Goal: Task Accomplishment & Management: Manage account settings

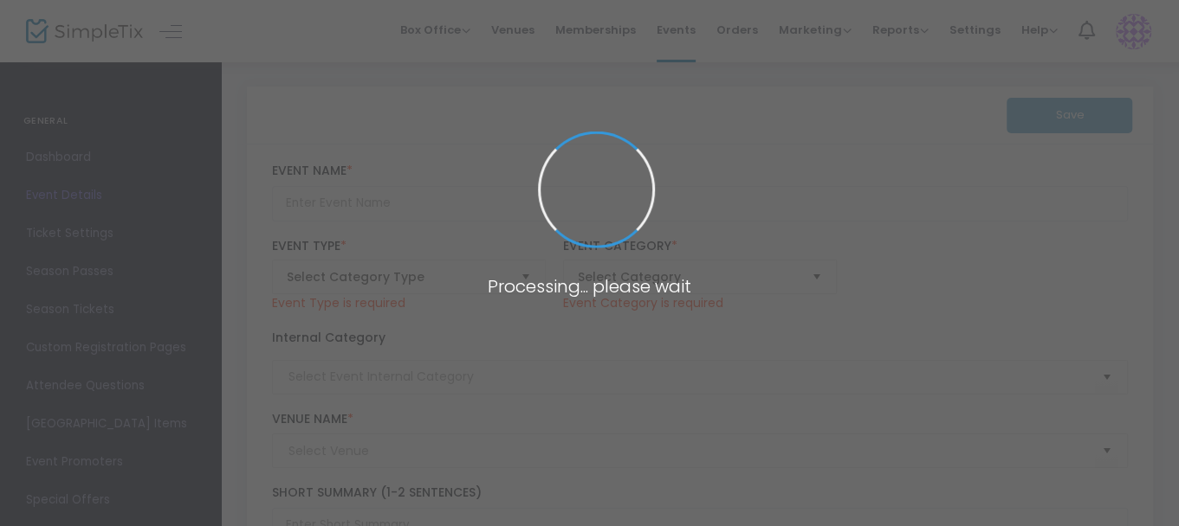
type input "[DEMOGRAPHIC_DATA][PERSON_NAME]"
type textarea "Set in a small [US_STATE] town post WWII, the town is faced with the revelation…"
checkbox input "true"
type input "Buy Tickets"
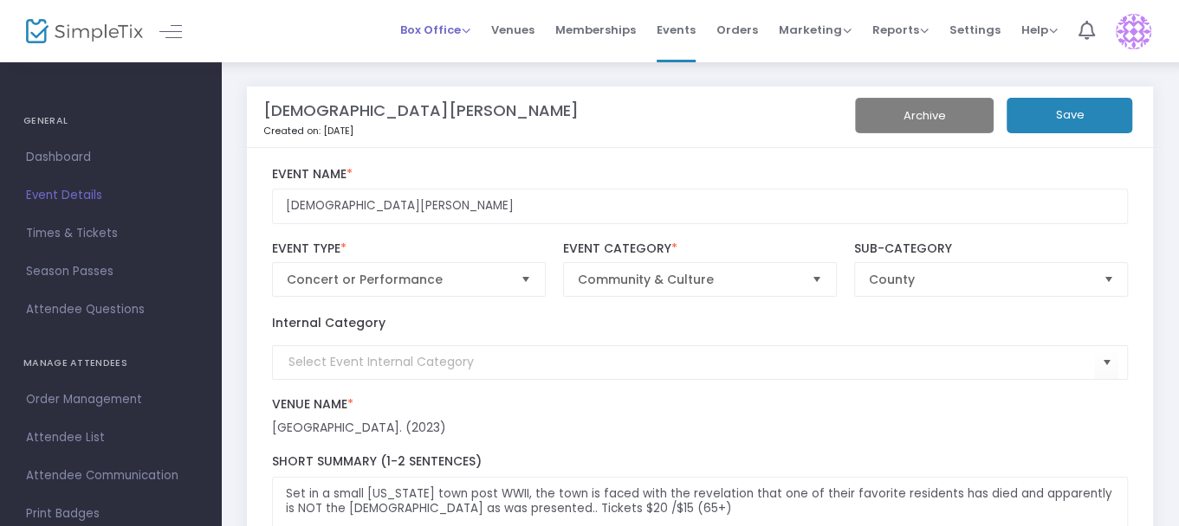
click at [468, 38] on div "Box Office Sell Tickets Bookings Sell Season Pass" at bounding box center [435, 30] width 70 height 17
click at [750, 32] on span "Orders" at bounding box center [737, 30] width 42 height 44
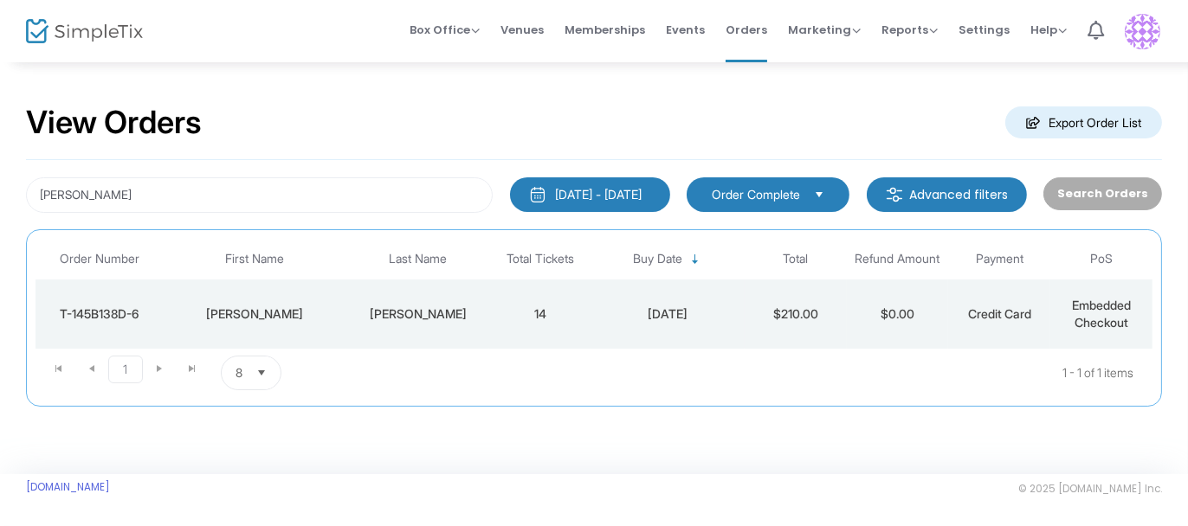
click at [257, 373] on span "Select" at bounding box center [262, 373] width 29 height 29
click at [247, 265] on span "25" at bounding box center [242, 267] width 15 height 17
click at [158, 364] on kendo-pager-next-buttons at bounding box center [176, 373] width 66 height 35
click at [188, 366] on kendo-pager-next-buttons at bounding box center [176, 373] width 66 height 35
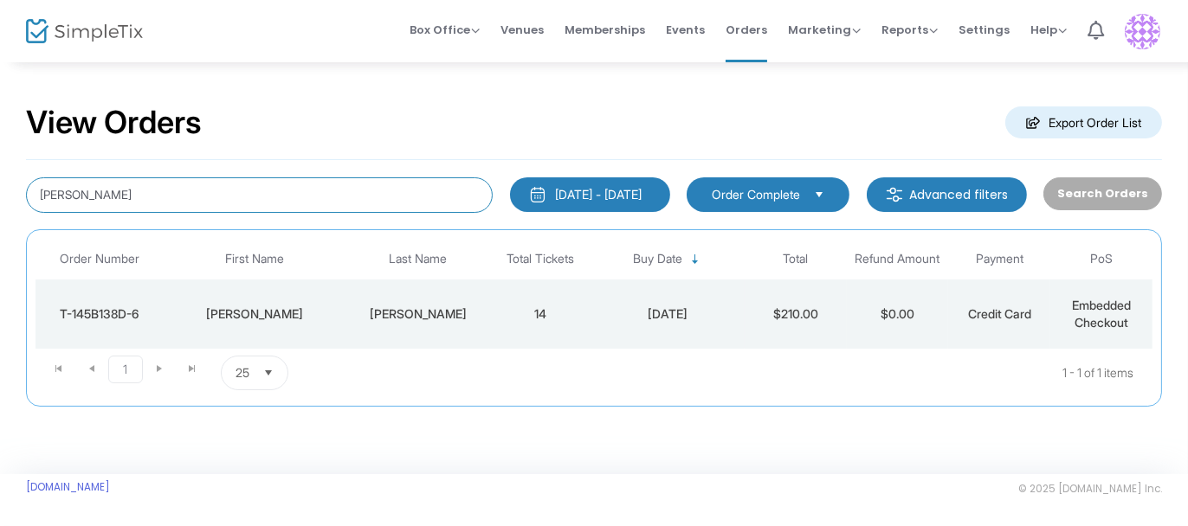
drag, startPoint x: 80, startPoint y: 192, endPoint x: 0, endPoint y: 191, distance: 79.7
click at [0, 191] on div "View Orders Export Order List [PERSON_NAME] [DATE] - [DATE] Last 30 Days [DATE]…" at bounding box center [594, 264] width 1188 height 407
click at [87, 197] on input at bounding box center [259, 196] width 467 height 36
click at [823, 196] on span "Select" at bounding box center [819, 194] width 29 height 29
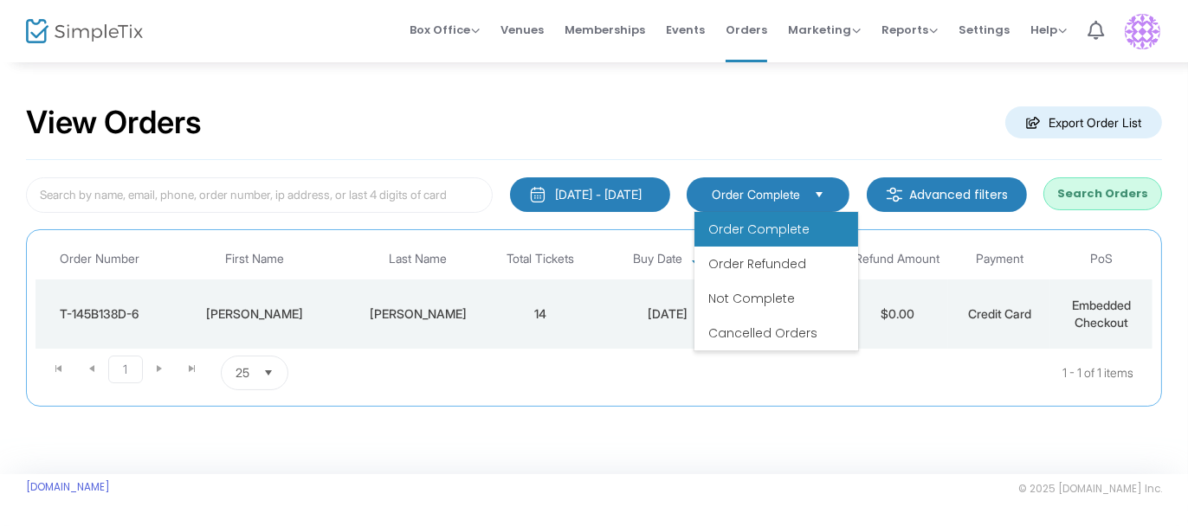
click at [779, 225] on span "Order Complete" at bounding box center [758, 229] width 101 height 17
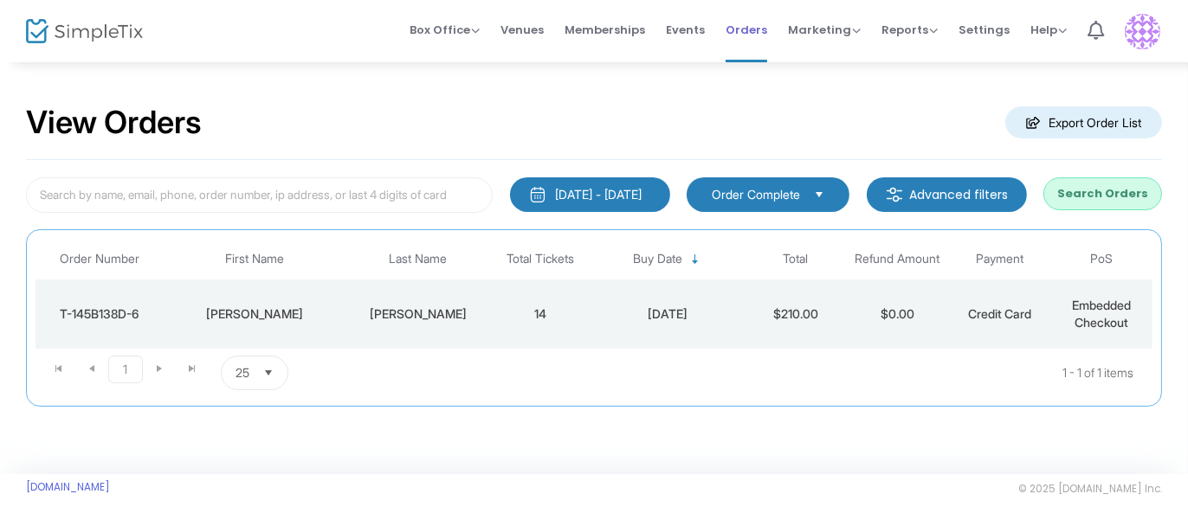
click at [751, 29] on span "Orders" at bounding box center [747, 30] width 42 height 44
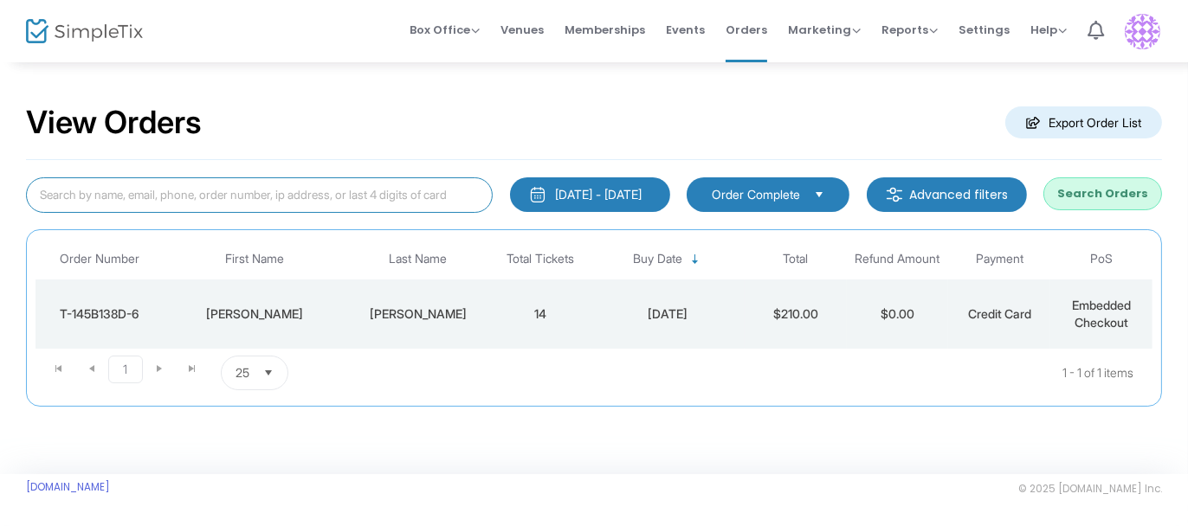
click at [178, 190] on input at bounding box center [259, 196] width 467 height 36
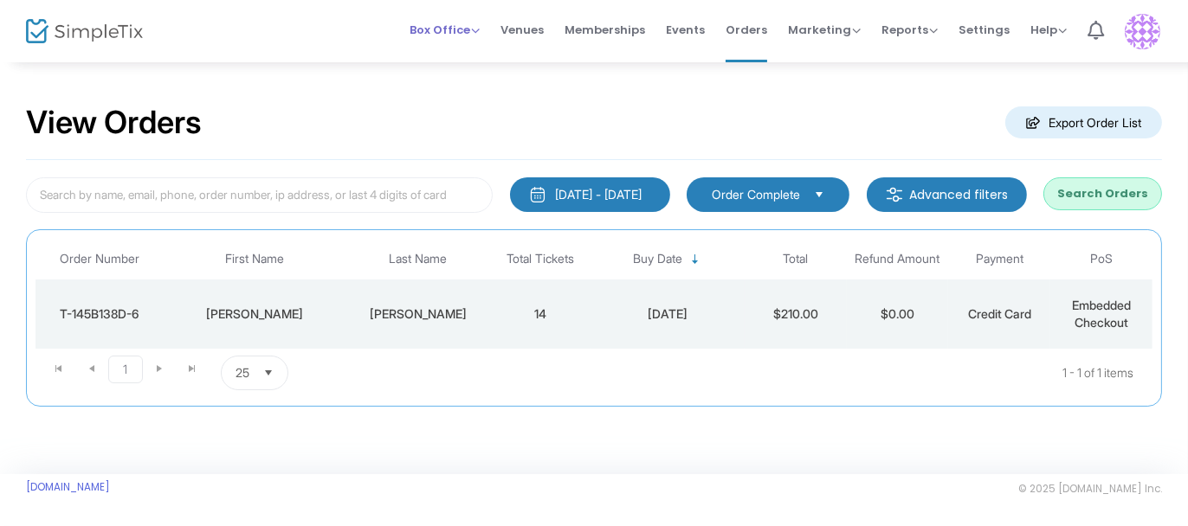
click at [439, 36] on span "Box Office" at bounding box center [445, 30] width 70 height 16
click at [745, 29] on span "Orders" at bounding box center [747, 30] width 42 height 44
click at [746, 29] on span "Orders" at bounding box center [747, 30] width 42 height 44
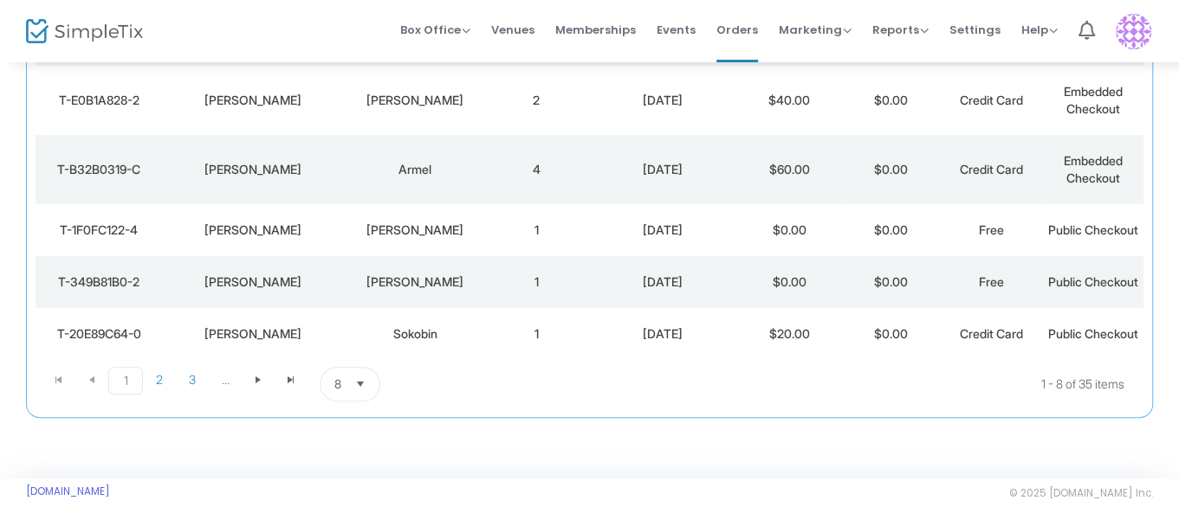
scroll to position [433, 0]
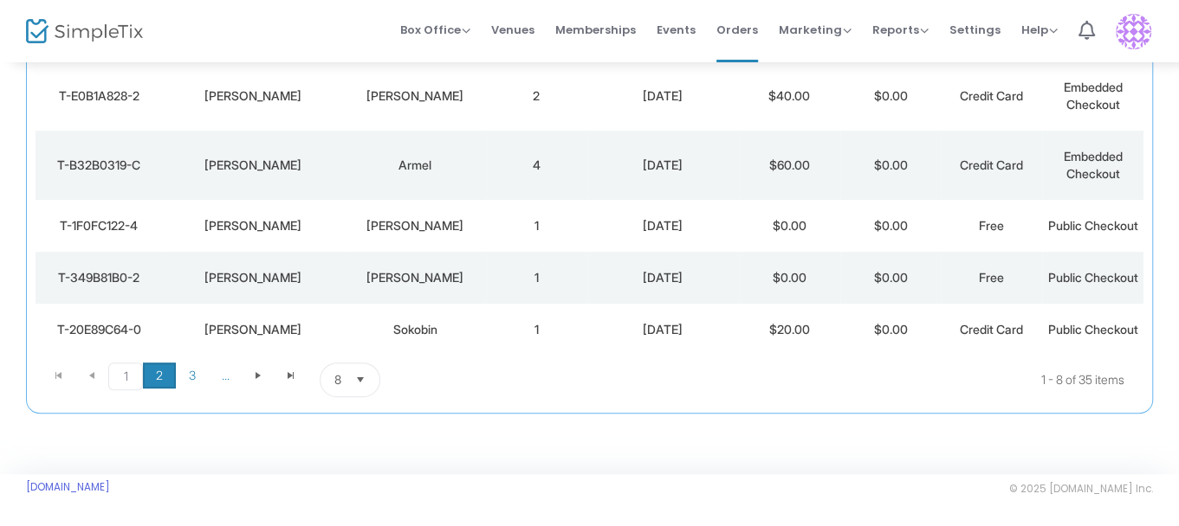
click at [160, 389] on span "2" at bounding box center [159, 376] width 33 height 26
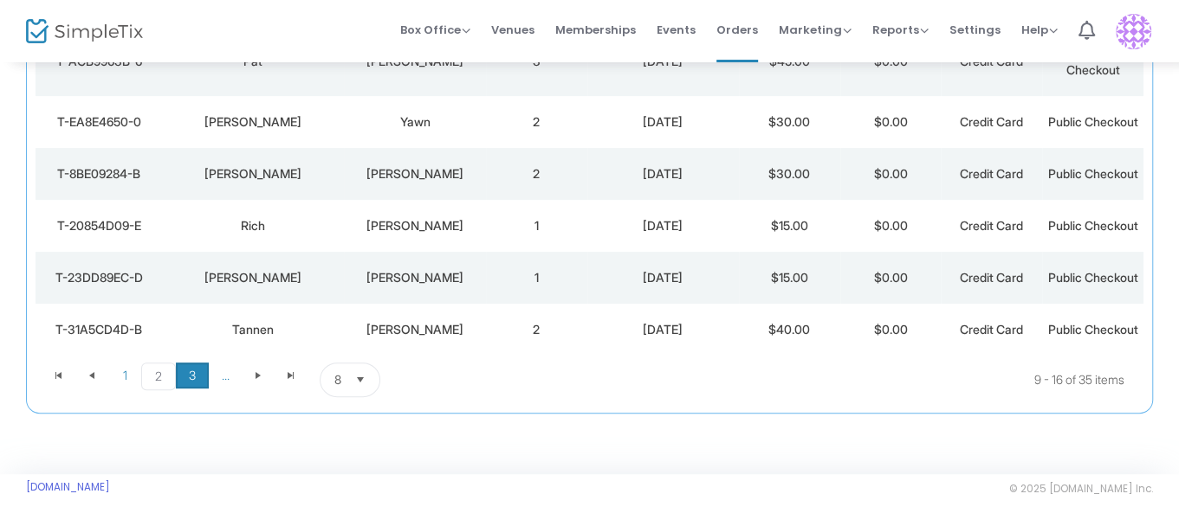
click at [192, 389] on span "3" at bounding box center [192, 376] width 33 height 26
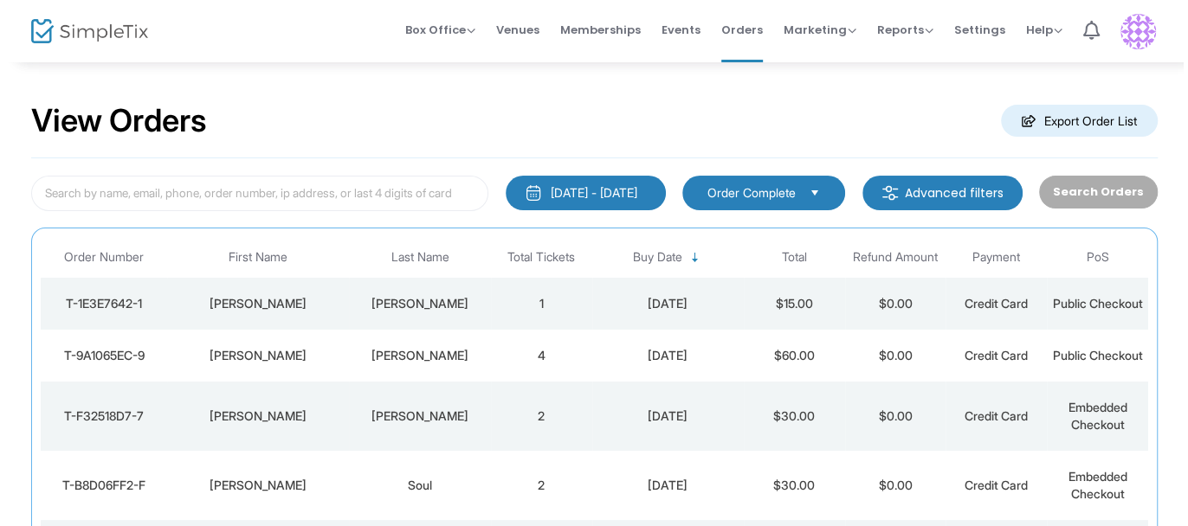
scroll to position [0, 0]
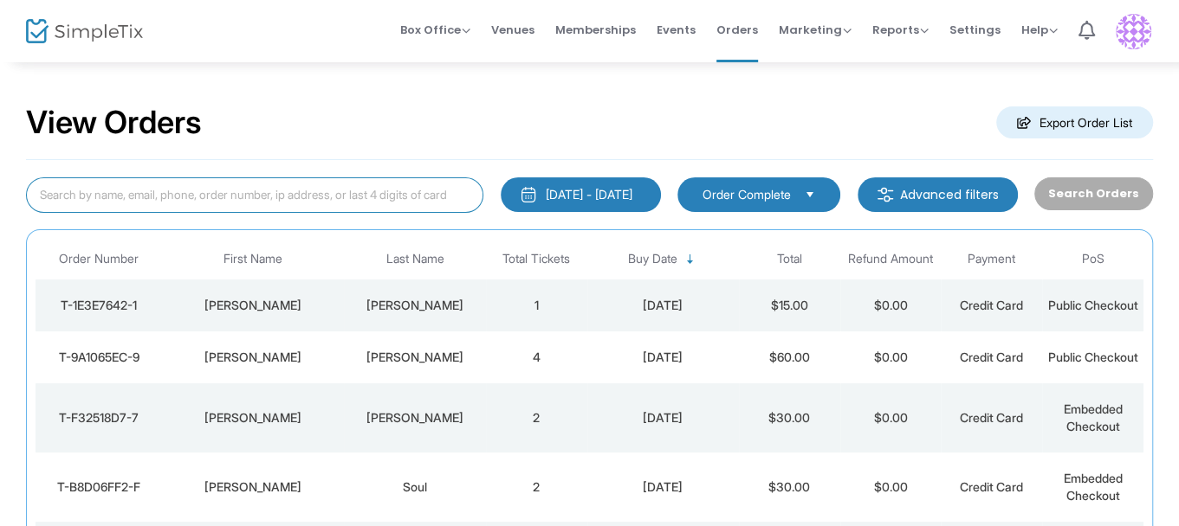
click at [241, 193] on input at bounding box center [254, 196] width 457 height 36
type input "Metz"
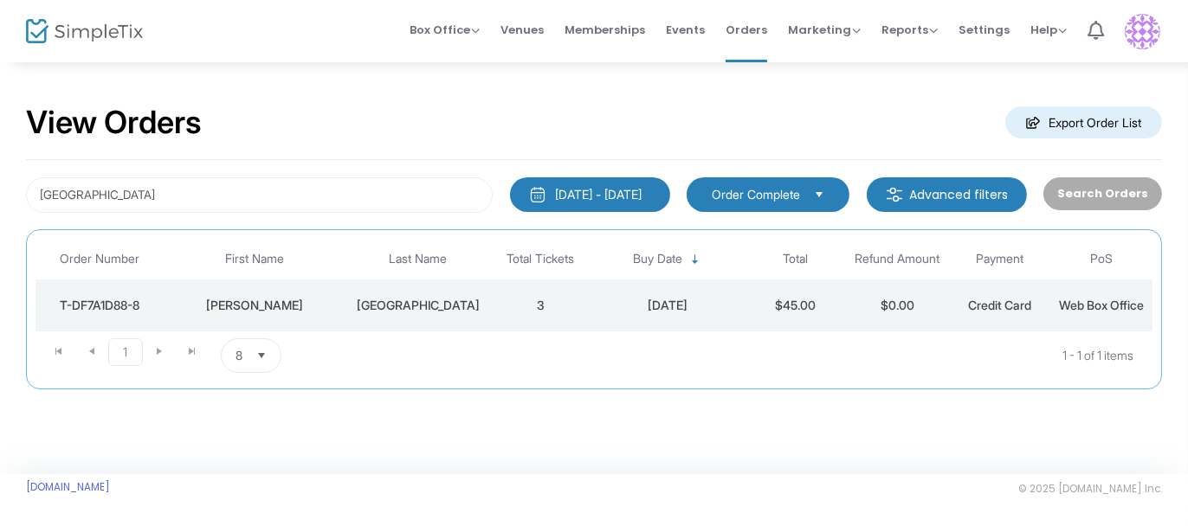
click at [74, 299] on div "T-DF7A1D88-8" at bounding box center [99, 305] width 119 height 17
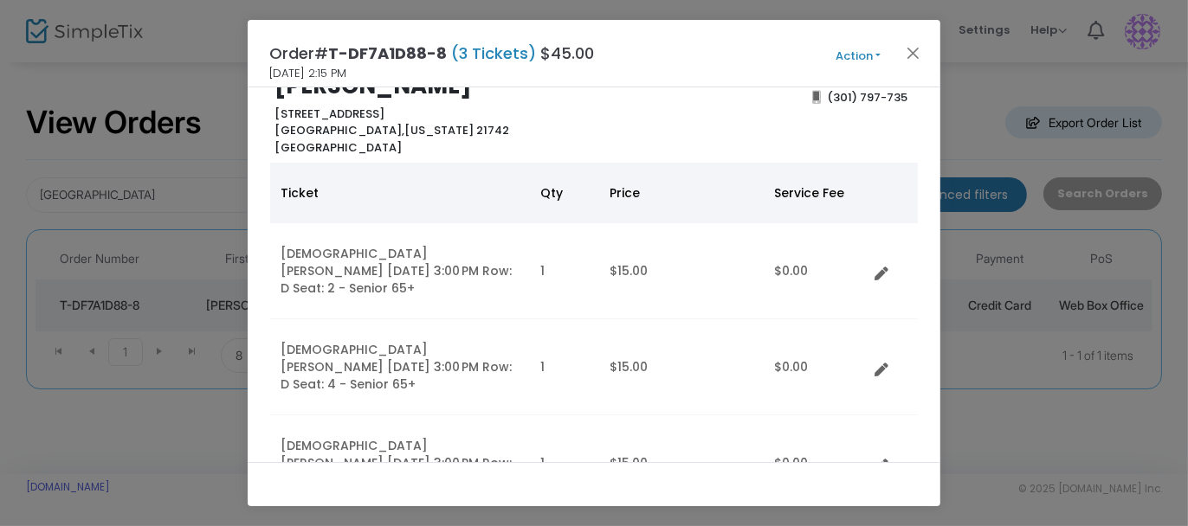
scroll to position [87, 0]
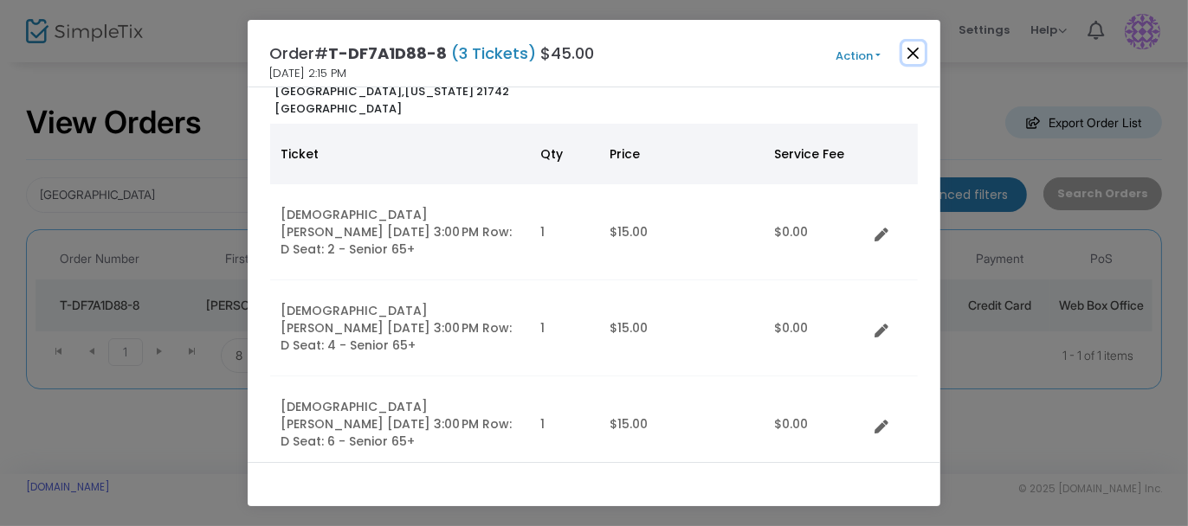
click at [912, 52] on button "Close" at bounding box center [913, 53] width 23 height 23
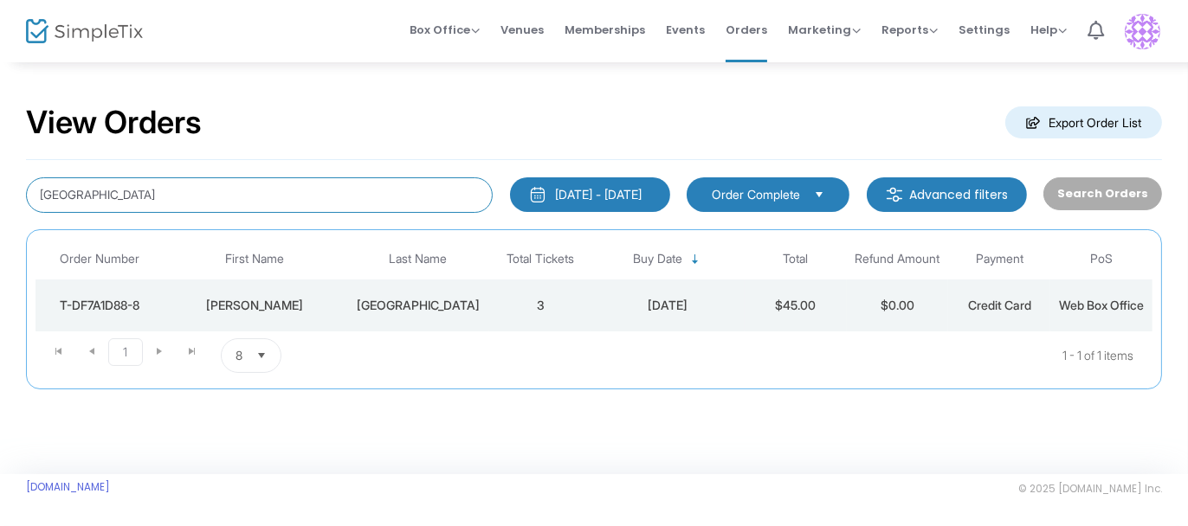
drag, startPoint x: 71, startPoint y: 192, endPoint x: 0, endPoint y: 194, distance: 71.0
click at [0, 194] on div "View Orders Export Order List Metz 7/25/2025 - 8/24/2025 Last 30 Days Today Yes…" at bounding box center [594, 256] width 1188 height 390
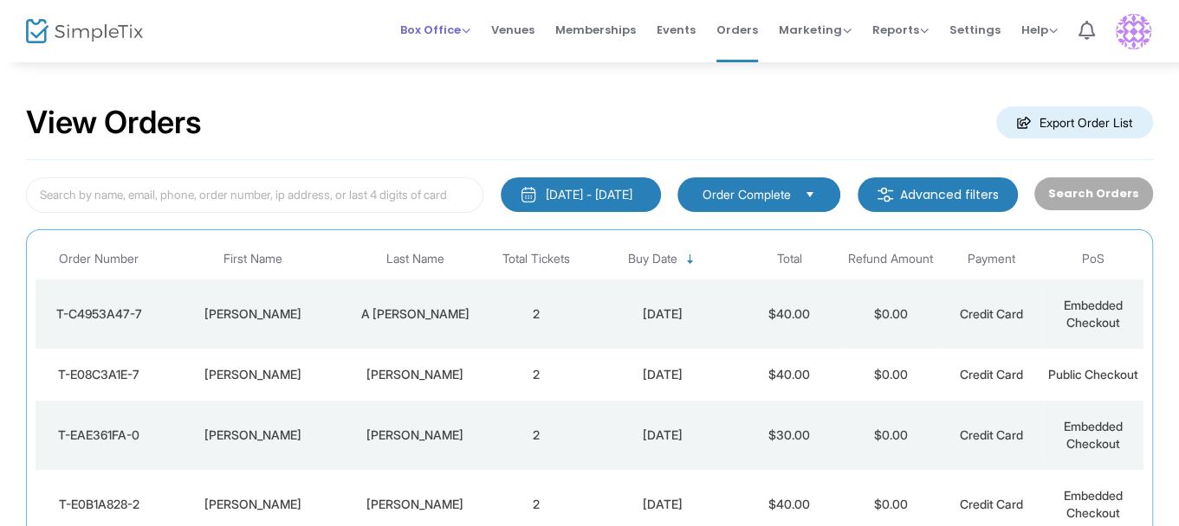
click at [469, 36] on span "Box Office" at bounding box center [435, 30] width 70 height 16
click at [469, 61] on li "Sell Tickets" at bounding box center [462, 59] width 124 height 34
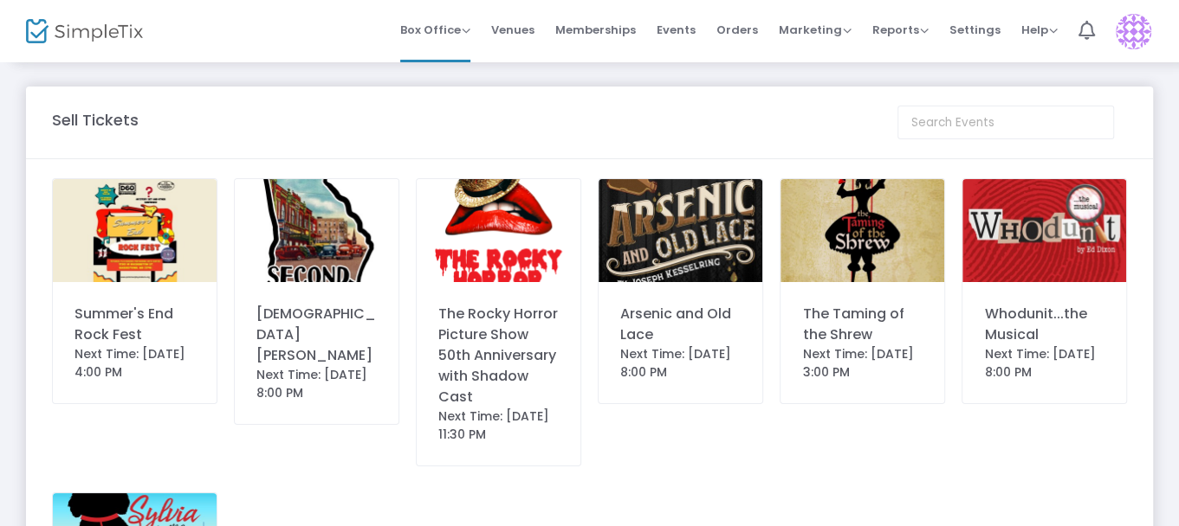
click at [307, 230] on img at bounding box center [317, 230] width 164 height 103
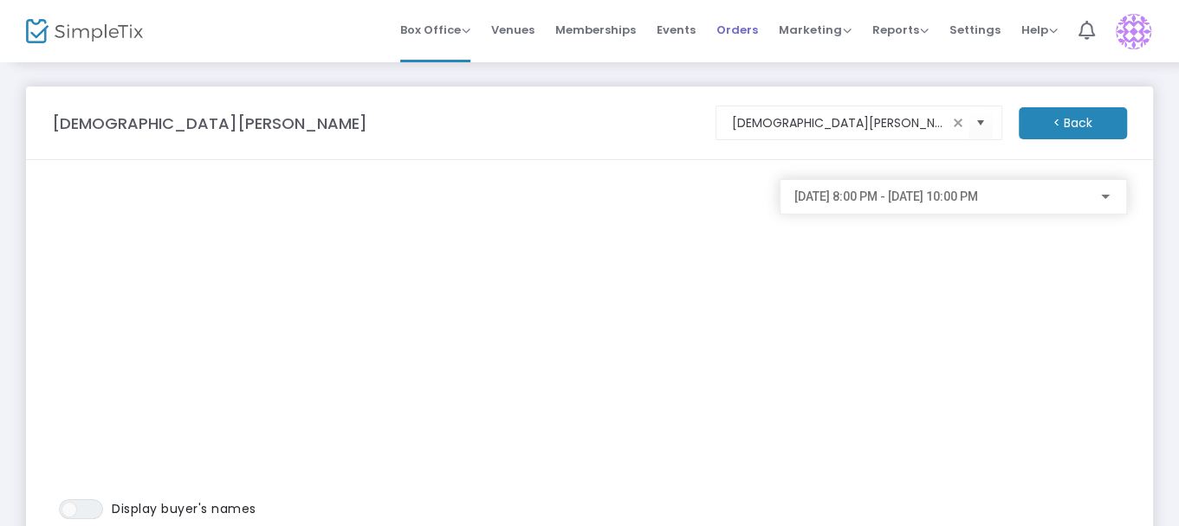
click at [758, 24] on span "Orders" at bounding box center [737, 30] width 42 height 44
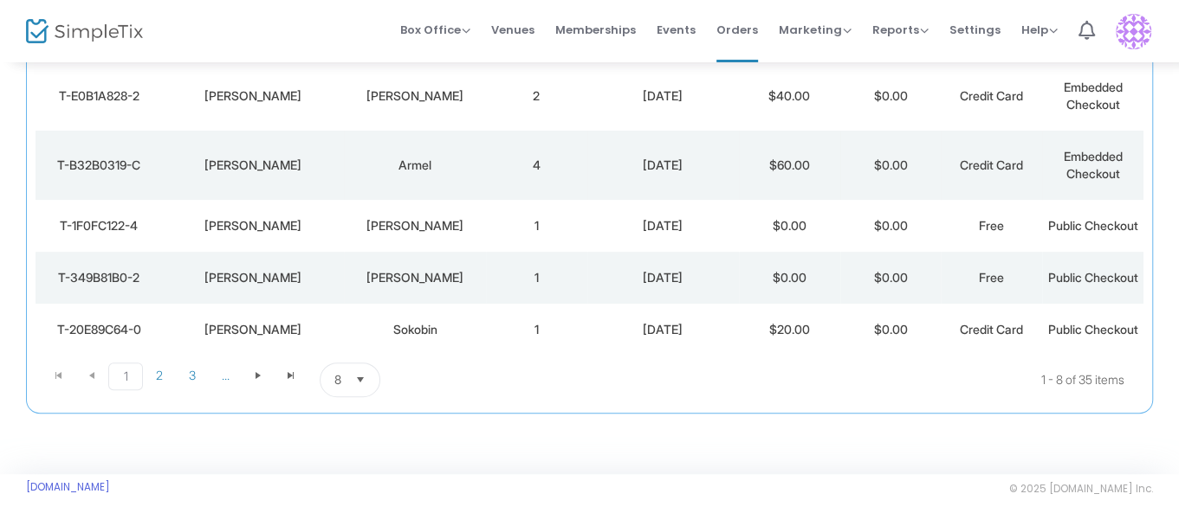
scroll to position [475, 0]
click at [355, 378] on span "Select" at bounding box center [360, 380] width 29 height 29
click at [338, 404] on span "100" at bounding box center [342, 412] width 19 height 17
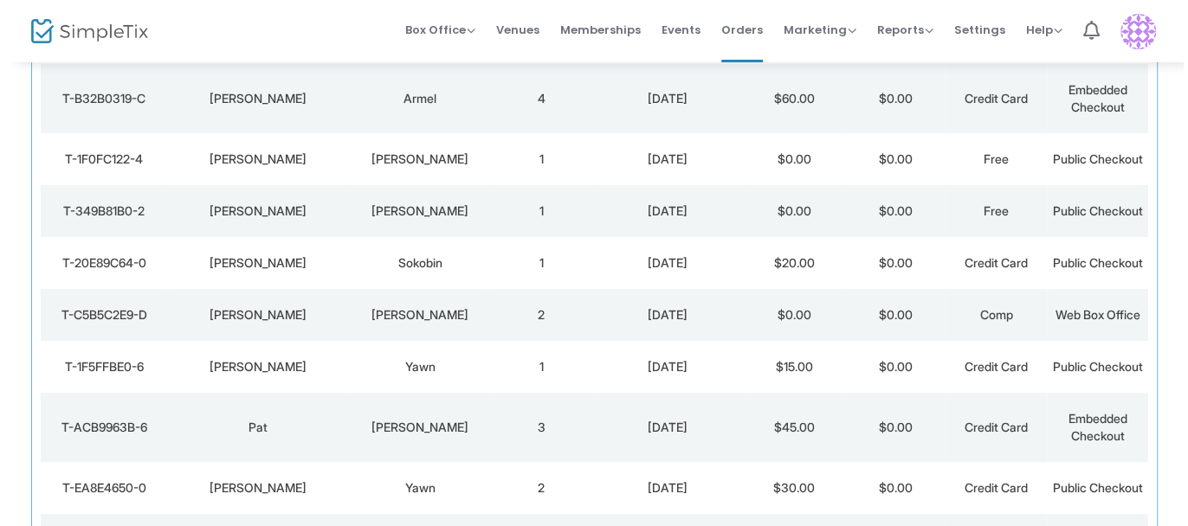
scroll to position [0, 0]
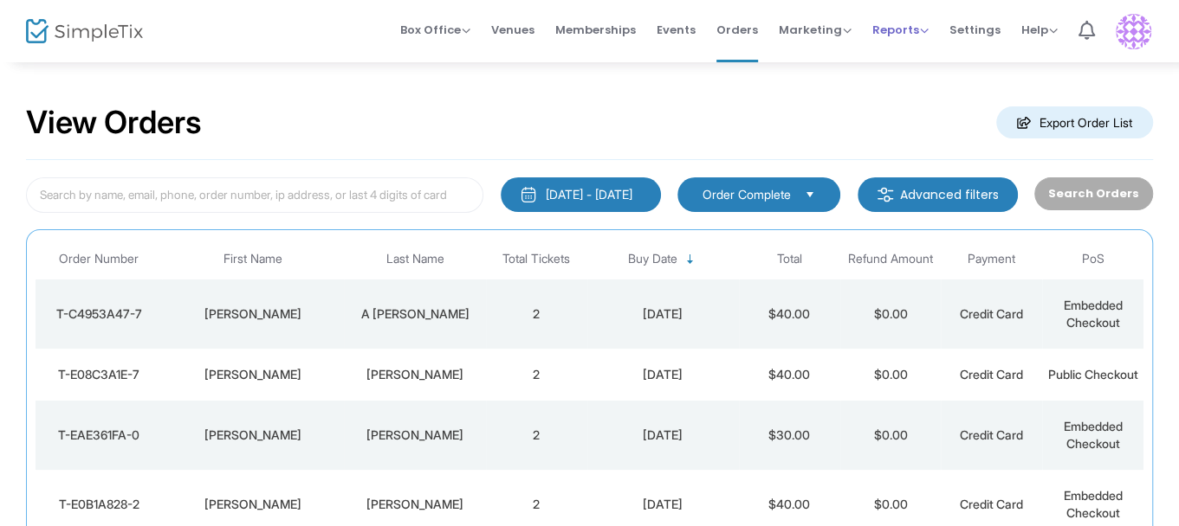
click at [928, 29] on span "Reports" at bounding box center [900, 30] width 56 height 16
click at [928, 87] on li "Sales Reports" at bounding box center [928, 92] width 113 height 34
